Goal: Navigation & Orientation: Find specific page/section

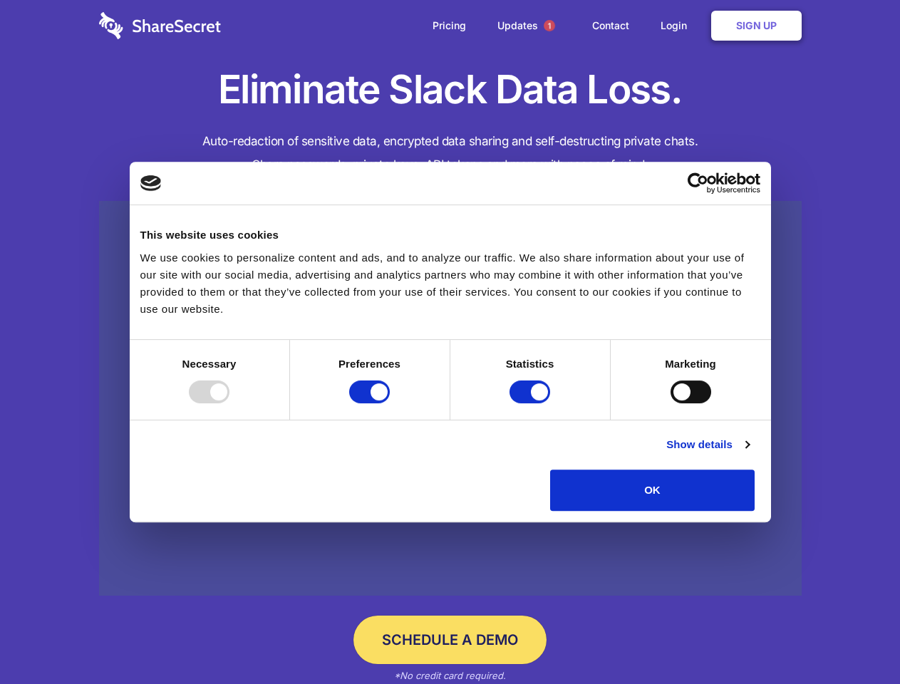
click at [230, 403] on div at bounding box center [209, 392] width 41 height 23
click at [390, 403] on input "Preferences" at bounding box center [369, 392] width 41 height 23
checkbox input "false"
click at [532, 403] on input "Statistics" at bounding box center [530, 392] width 41 height 23
checkbox input "false"
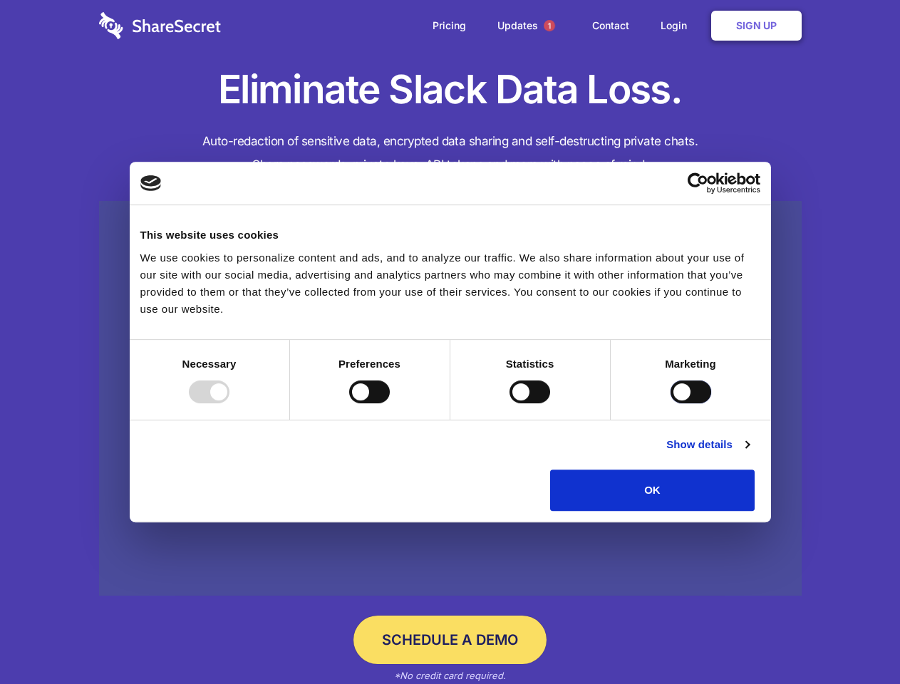
click at [671, 403] on input "Marketing" at bounding box center [691, 392] width 41 height 23
checkbox input "true"
click at [749, 453] on link "Show details" at bounding box center [707, 444] width 83 height 17
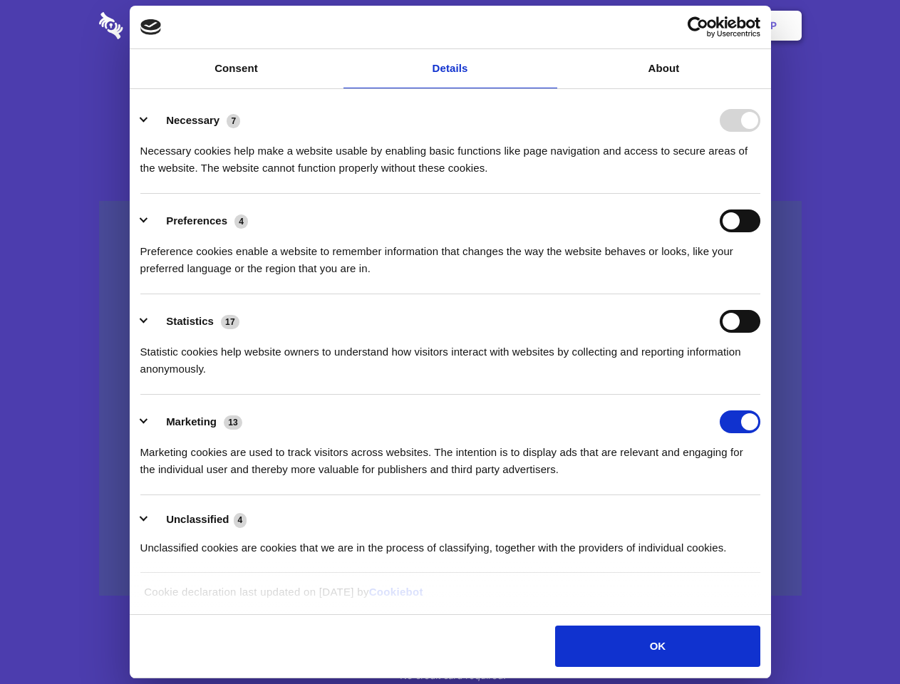
click at [761, 194] on li "Necessary 7 Necessary cookies help make a website usable by enabling basic func…" at bounding box center [450, 143] width 620 height 101
click at [549, 26] on span "1" at bounding box center [549, 25] width 11 height 11
